Goal: Transaction & Acquisition: Purchase product/service

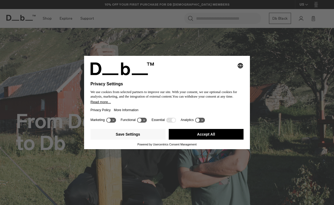
click at [146, 121] on icon at bounding box center [144, 120] width 2 height 2
click at [141, 121] on icon at bounding box center [140, 120] width 2 height 2
click at [143, 135] on button "Save Settings" at bounding box center [128, 134] width 75 height 11
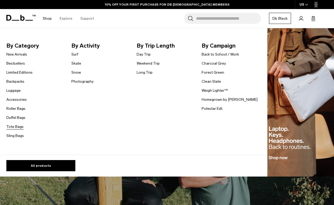
click at [17, 127] on link "Tote Bags" at bounding box center [14, 127] width 17 height 6
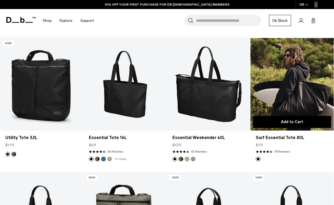
scroll to position [90, 0]
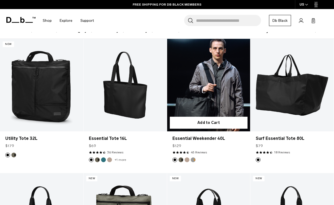
click at [189, 157] on button "Fogbow Beige" at bounding box center [187, 159] width 5 height 5
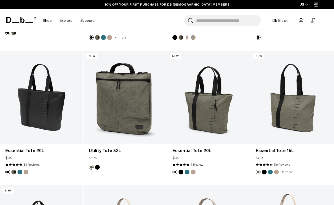
scroll to position [216, 0]
